Goal: Transaction & Acquisition: Purchase product/service

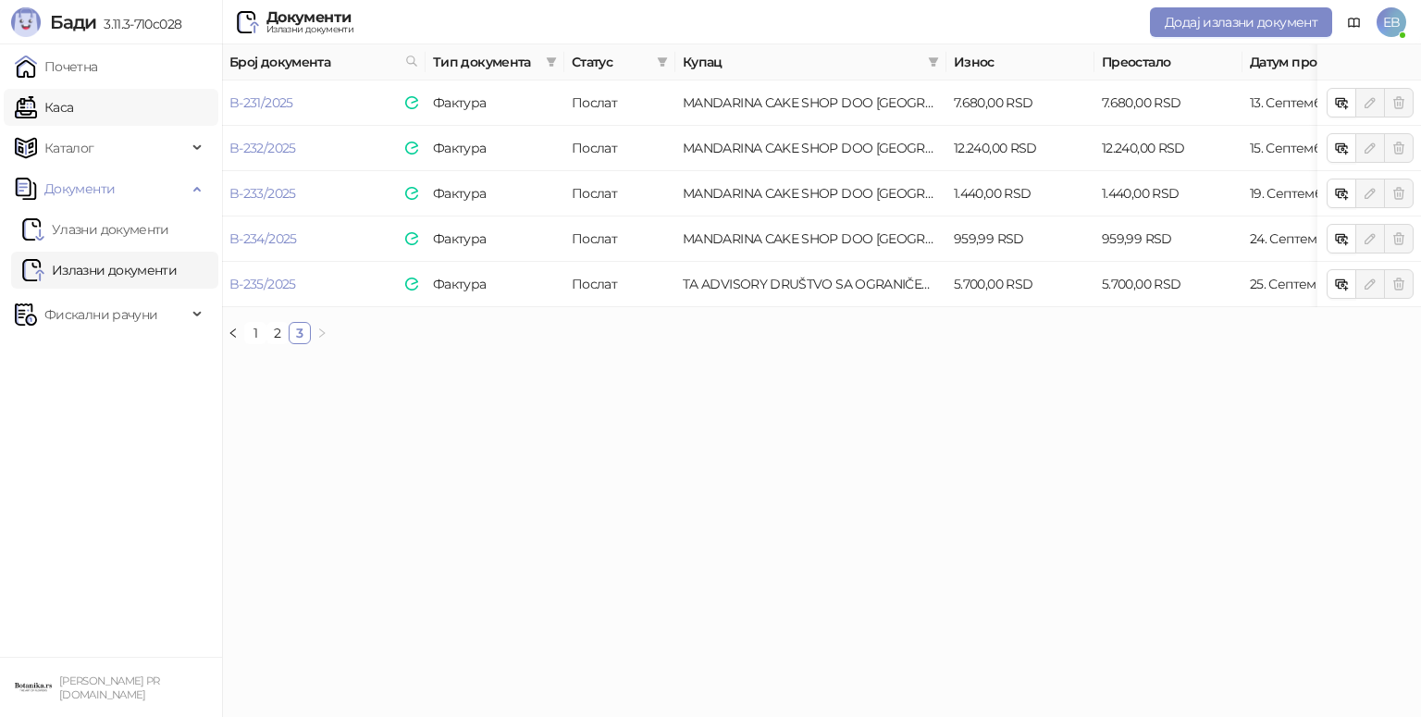
click at [38, 104] on link "Каса" at bounding box center [44, 107] width 58 height 37
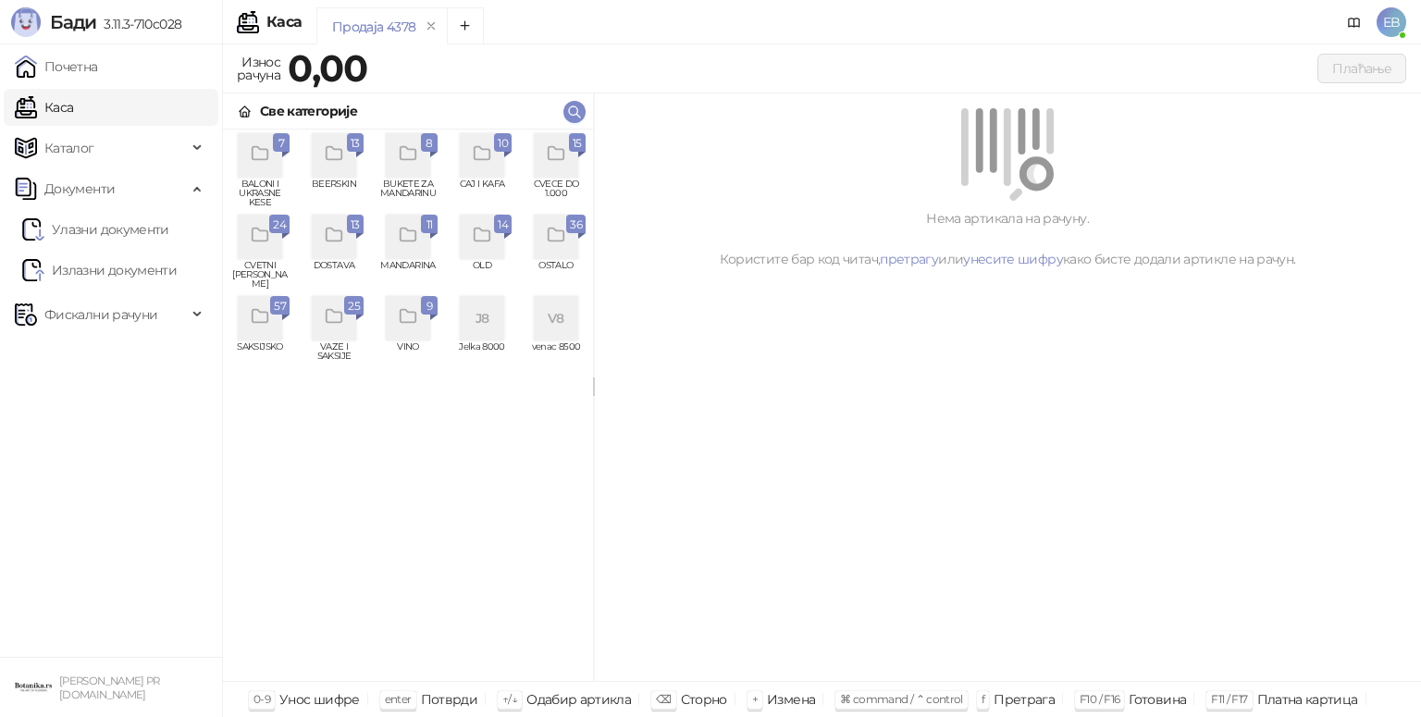
click at [554, 154] on icon "grid" at bounding box center [556, 153] width 21 height 21
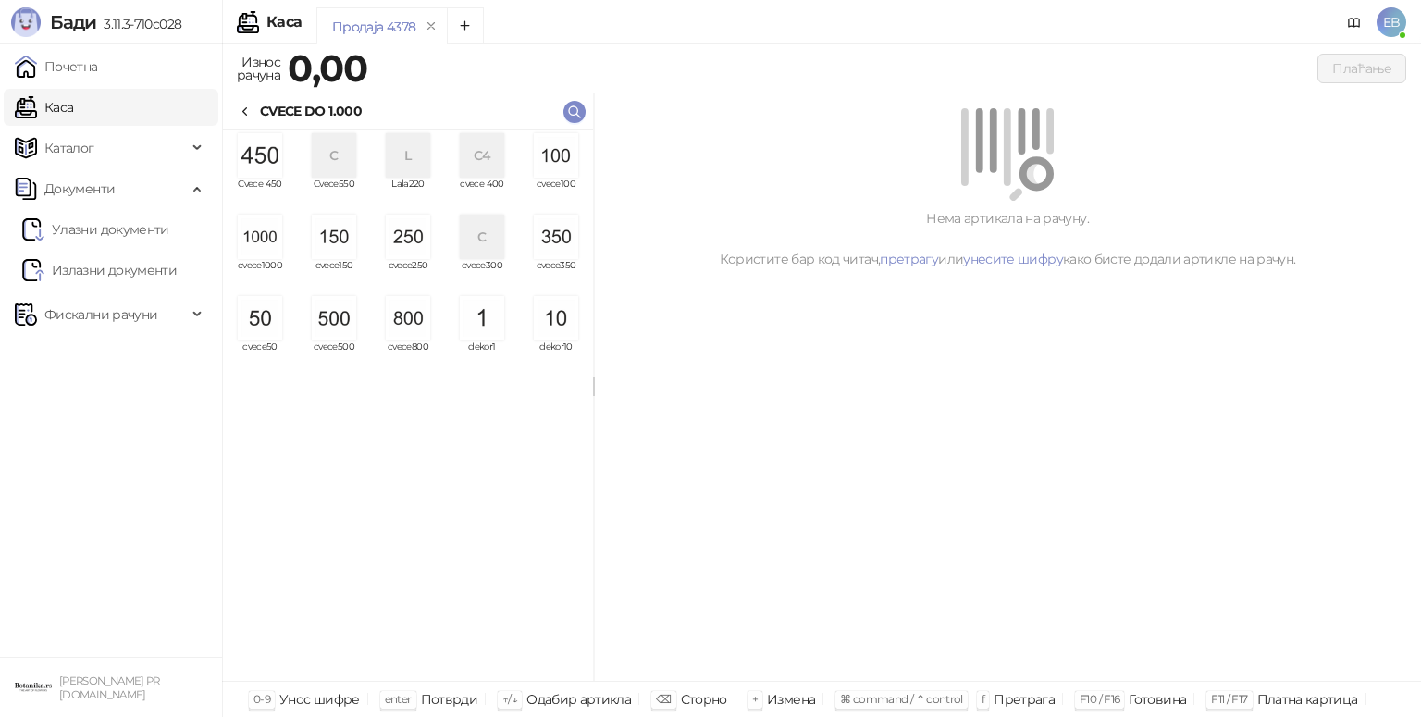
click at [263, 237] on img "grid" at bounding box center [260, 237] width 44 height 44
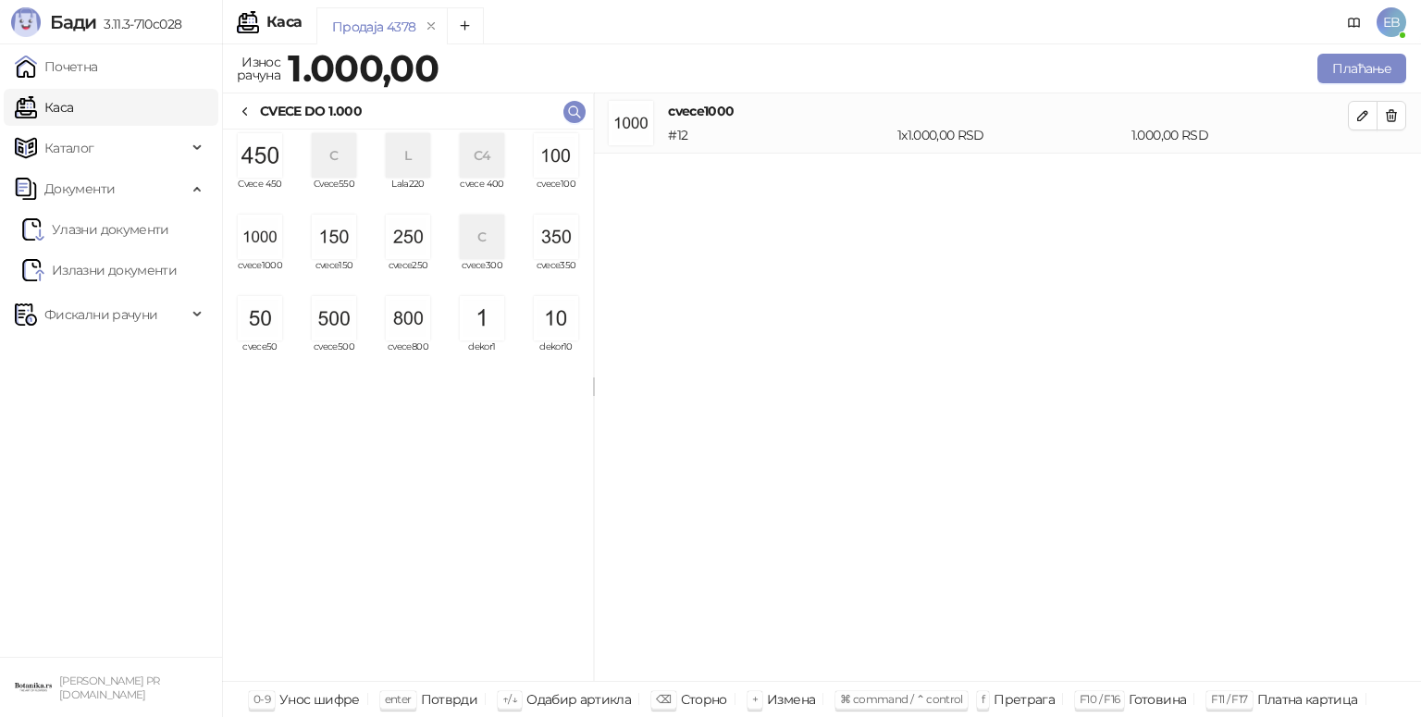
click at [393, 323] on img "grid" at bounding box center [408, 318] width 44 height 44
click at [248, 330] on img "grid" at bounding box center [260, 318] width 44 height 44
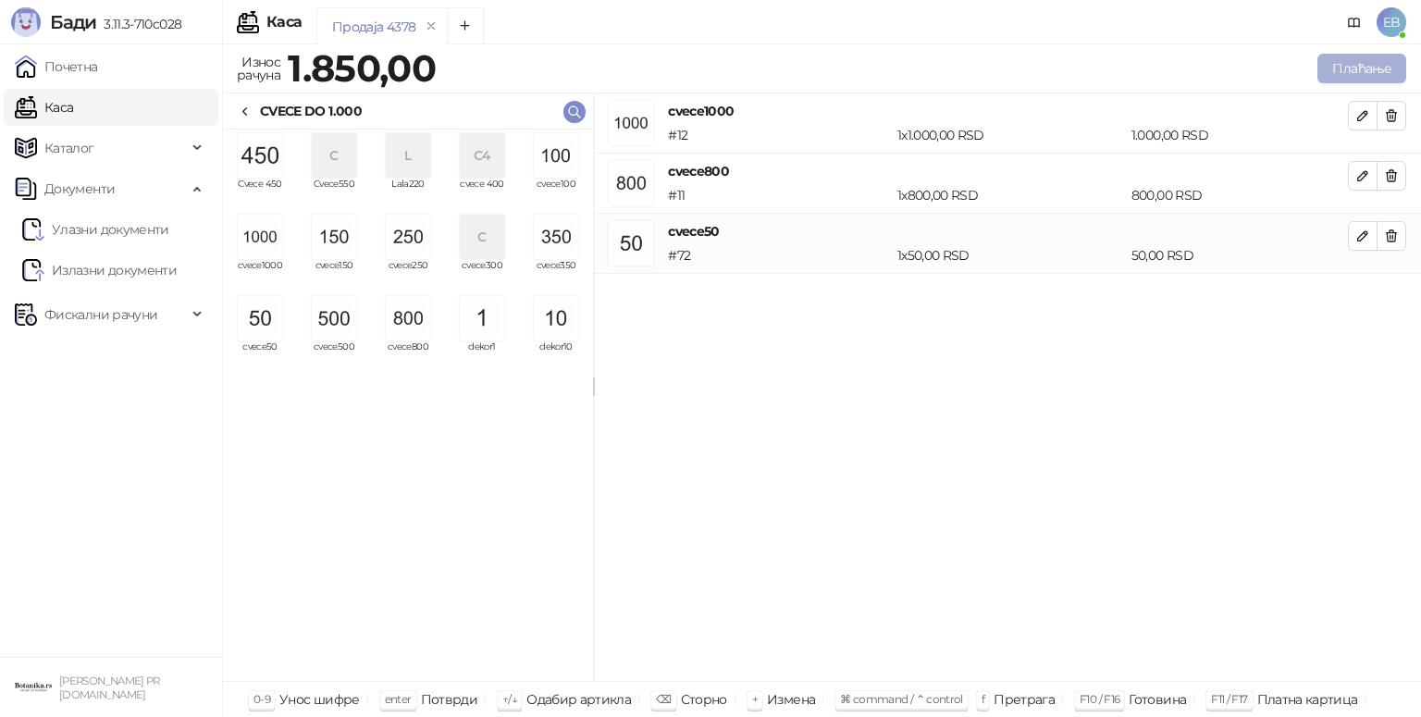
click at [1375, 80] on button "Плаћање" at bounding box center [1362, 69] width 89 height 30
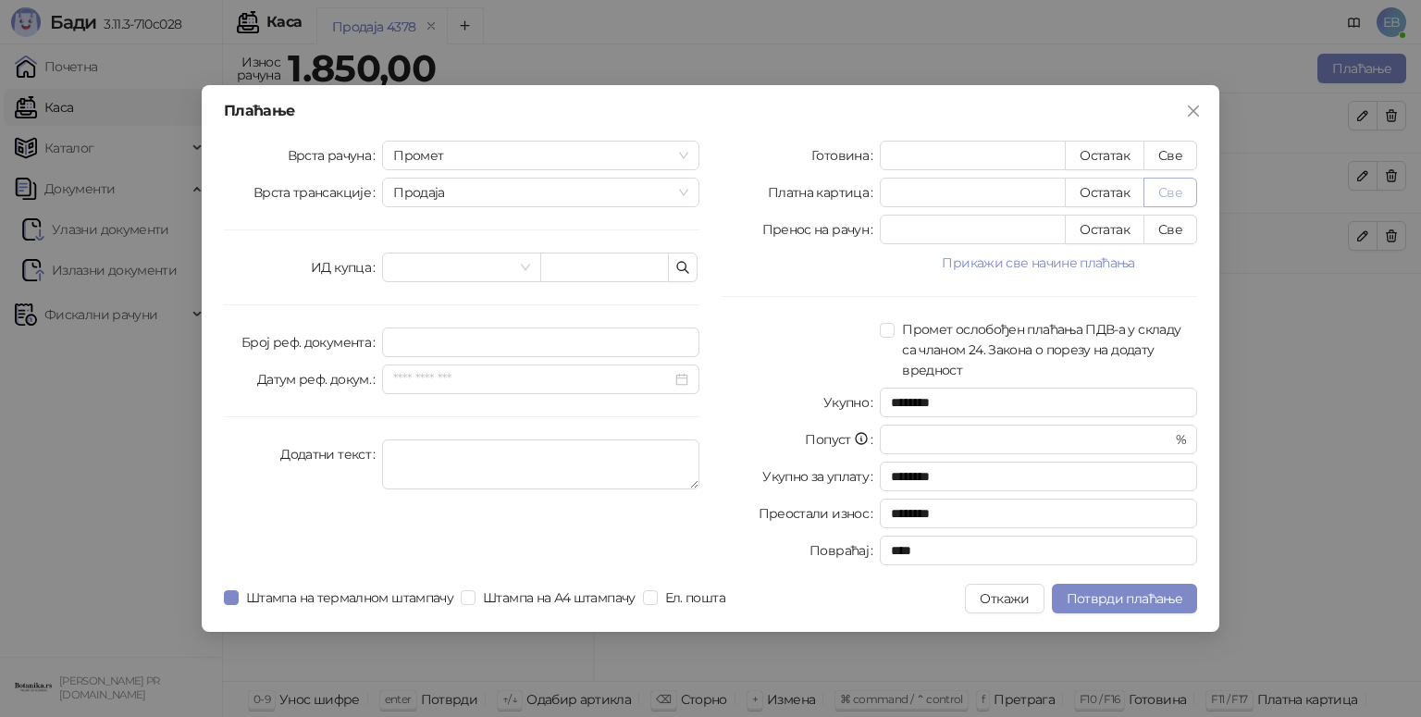
click at [1169, 194] on button "Све" at bounding box center [1171, 193] width 54 height 30
type input "****"
click at [1100, 594] on span "Потврди плаћање" at bounding box center [1125, 598] width 116 height 17
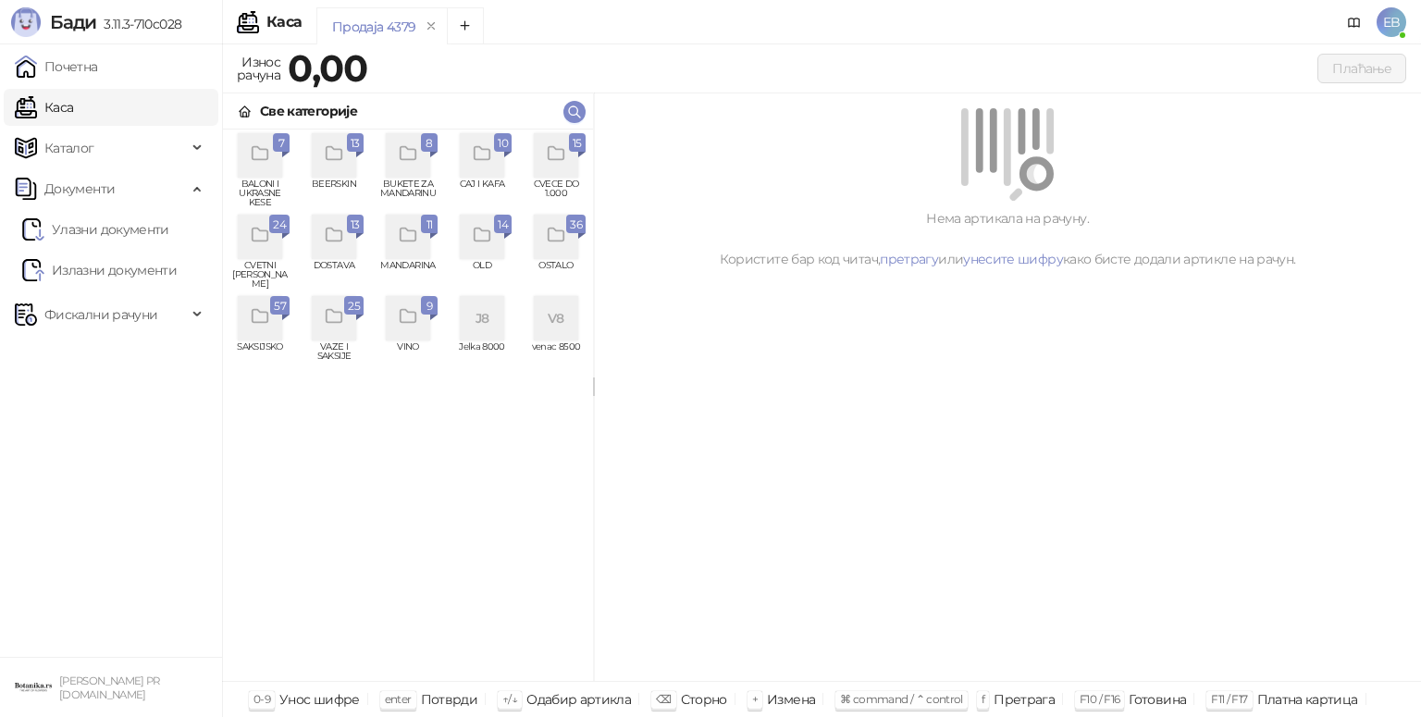
click at [573, 154] on div "grid" at bounding box center [556, 155] width 44 height 44
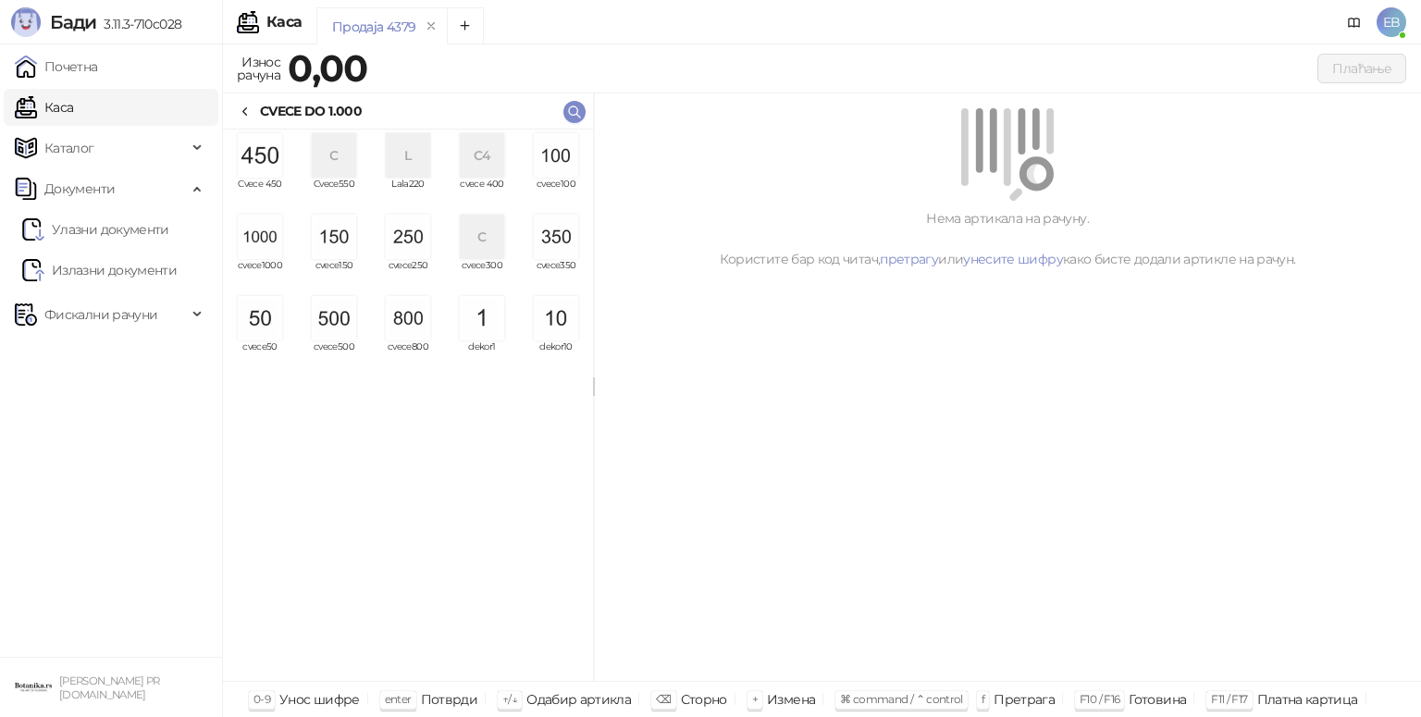
click at [257, 249] on img "grid" at bounding box center [260, 237] width 44 height 44
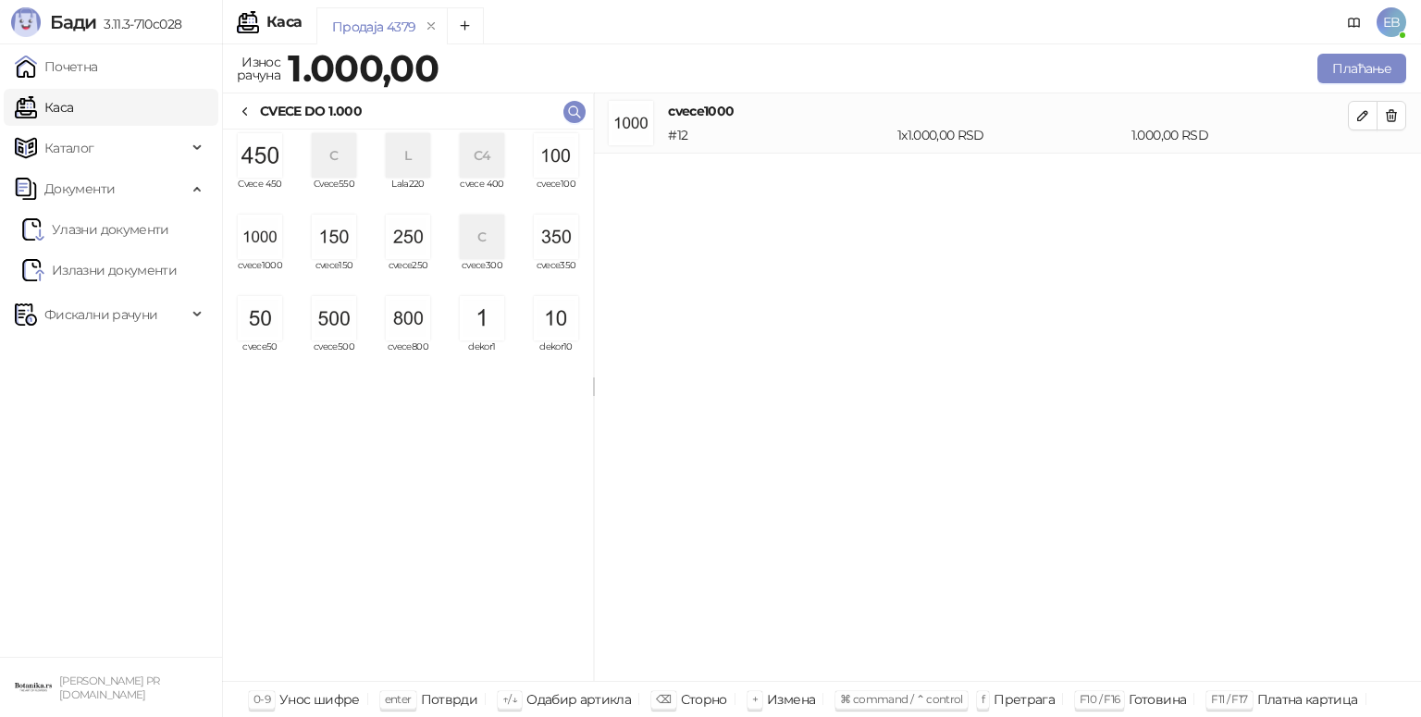
click at [257, 249] on img "grid" at bounding box center [260, 237] width 44 height 44
click at [413, 240] on img "grid" at bounding box center [408, 237] width 44 height 44
click at [329, 240] on img "grid" at bounding box center [334, 237] width 44 height 44
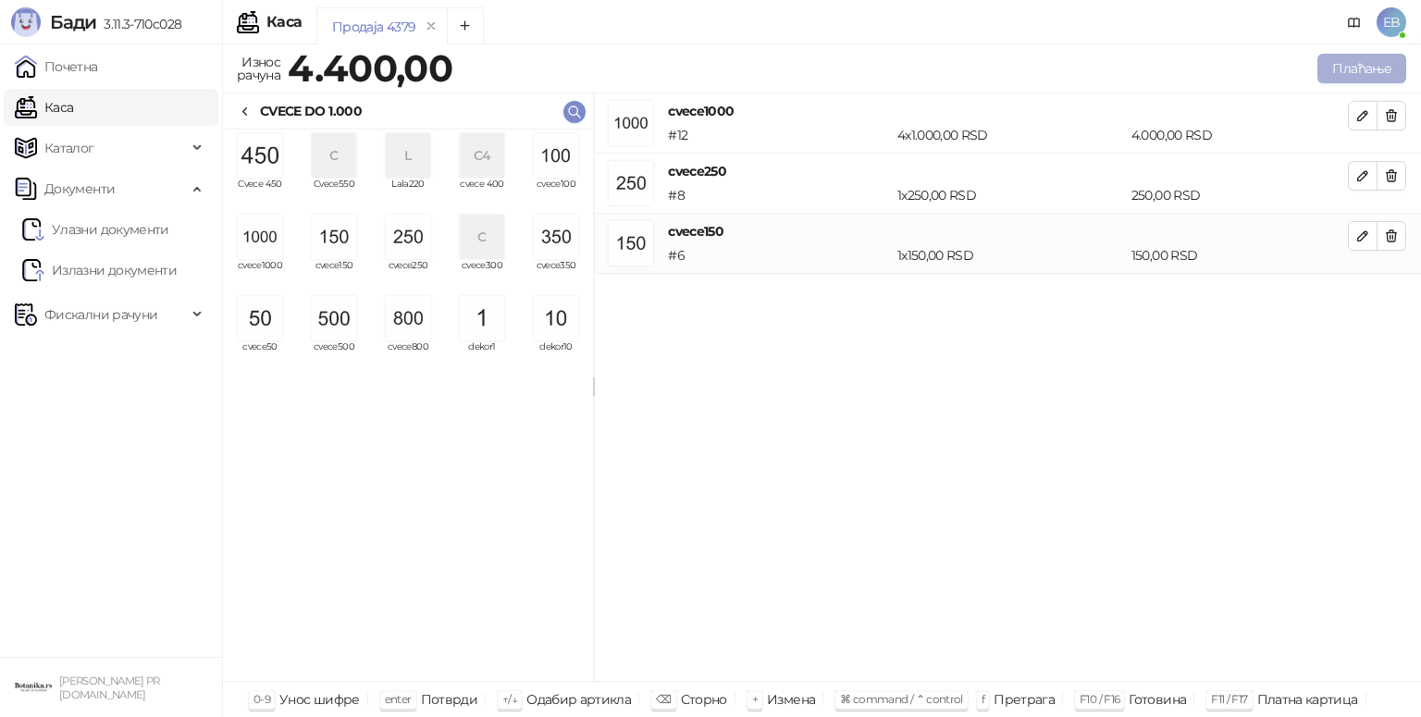
click at [1390, 57] on button "Плаћање" at bounding box center [1362, 69] width 89 height 30
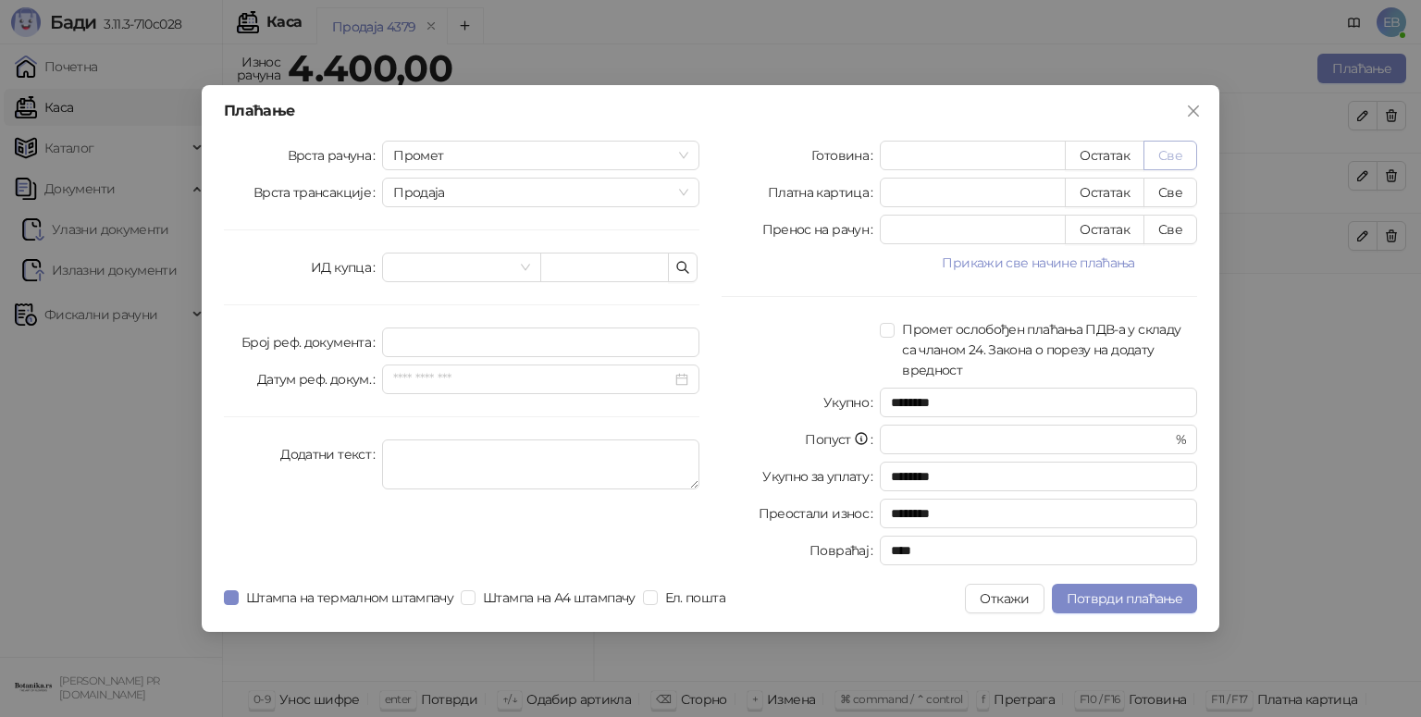
click at [1163, 154] on button "Све" at bounding box center [1171, 156] width 54 height 30
type input "****"
click at [1154, 599] on span "Потврди плаћање" at bounding box center [1125, 598] width 116 height 17
